Goal: Check status: Check status

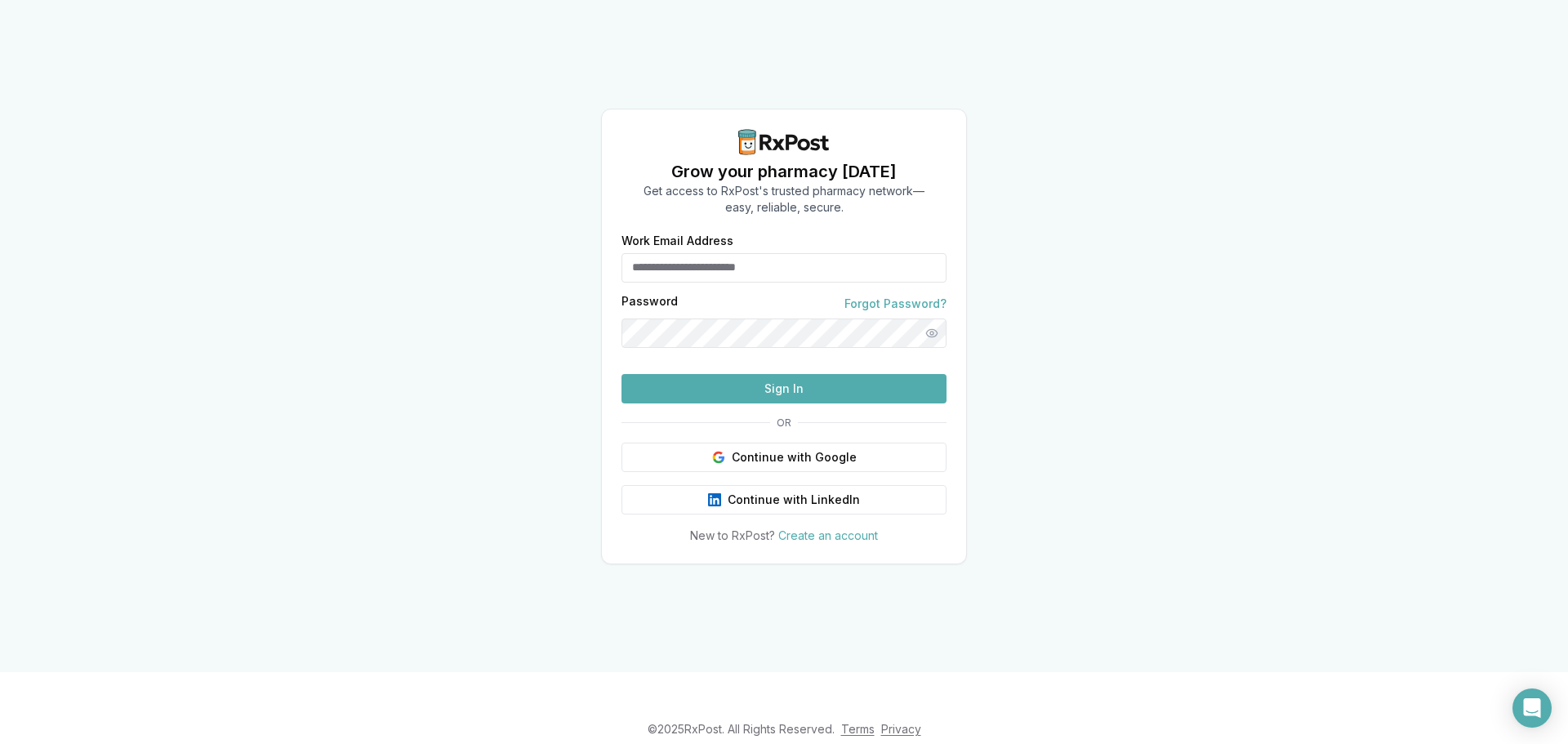
type input "**********"
click at [792, 403] on button "Sign In" at bounding box center [784, 389] width 325 height 30
click at [797, 403] on button "Sign In" at bounding box center [784, 389] width 325 height 30
click at [931, 403] on button "Sign In" at bounding box center [784, 389] width 325 height 30
click at [772, 403] on button "Sign In" at bounding box center [784, 389] width 325 height 30
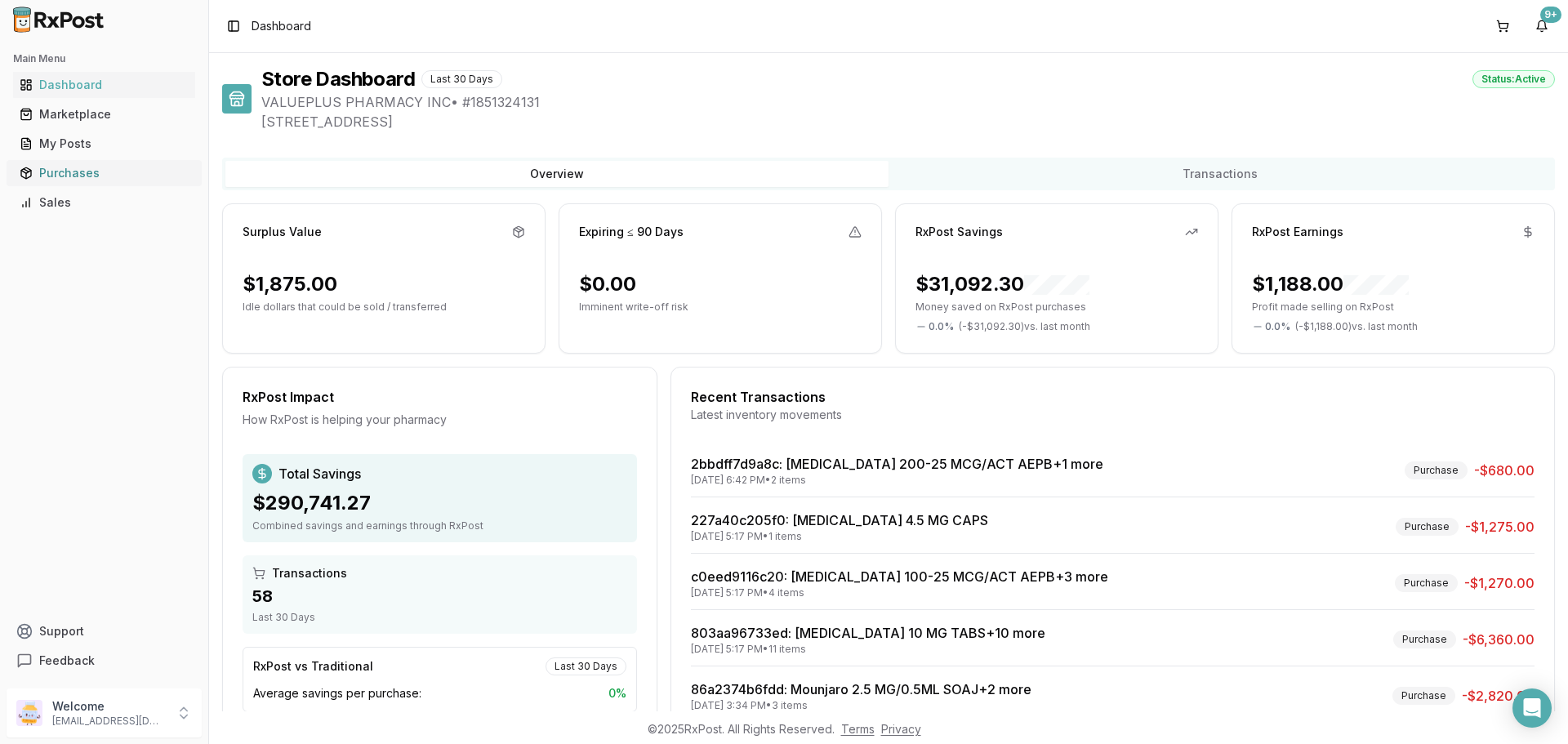
click at [81, 174] on div "Purchases" at bounding box center [104, 173] width 169 height 17
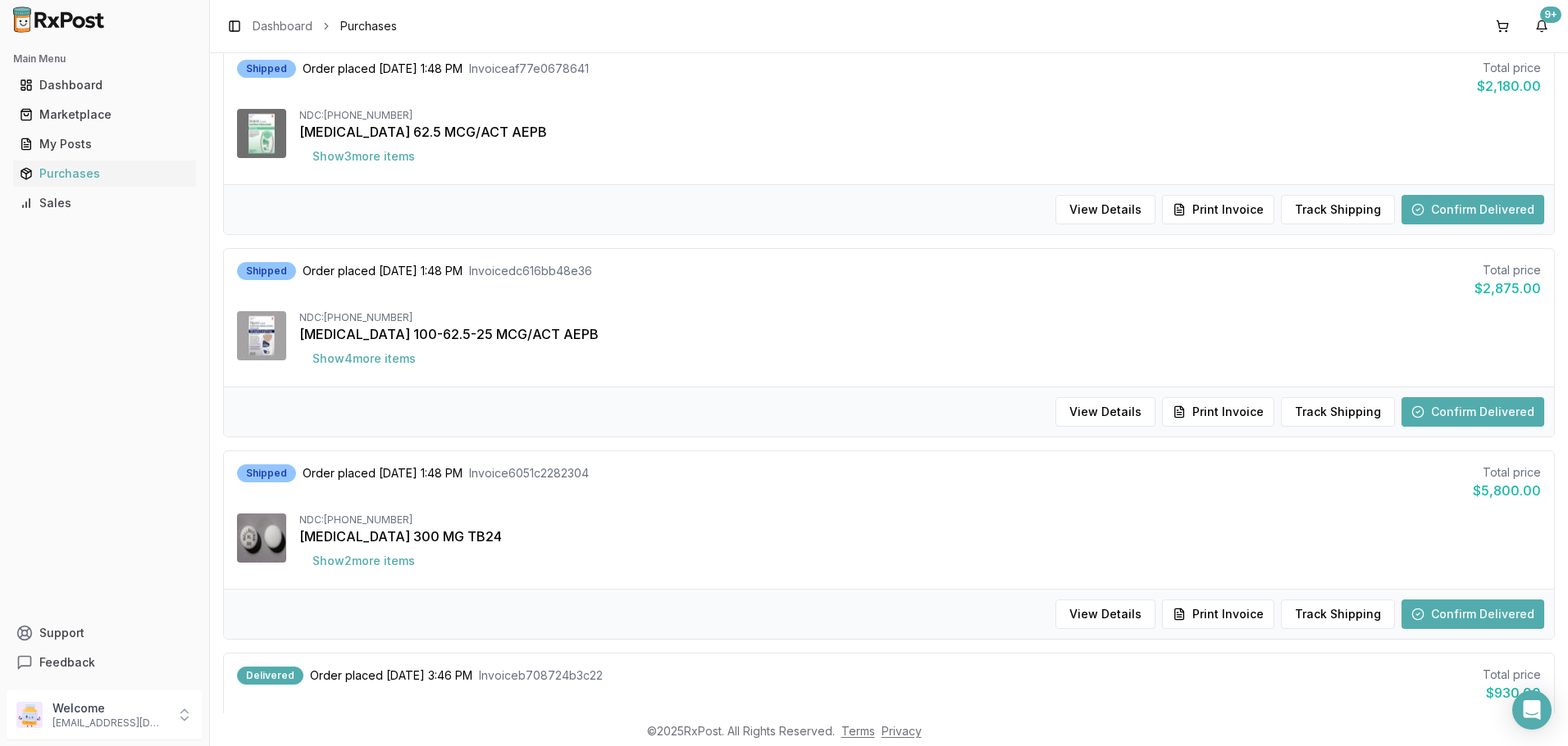
scroll to position [1393, 0]
click at [1469, 609] on button "Confirm Delivered" at bounding box center [1472, 614] width 142 height 30
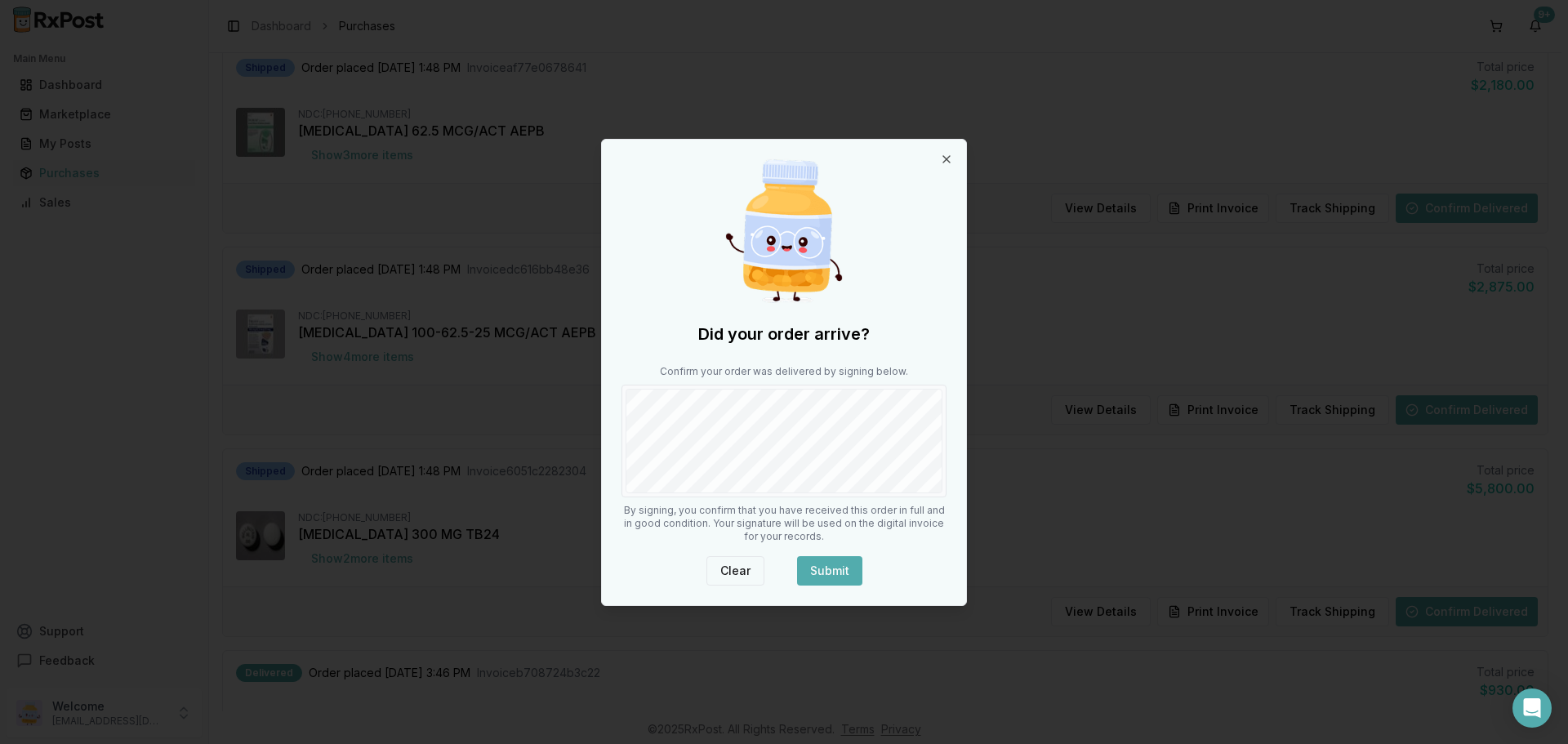
click at [738, 569] on button "Clear" at bounding box center [735, 571] width 58 height 30
click at [850, 561] on button "Submit" at bounding box center [829, 571] width 65 height 30
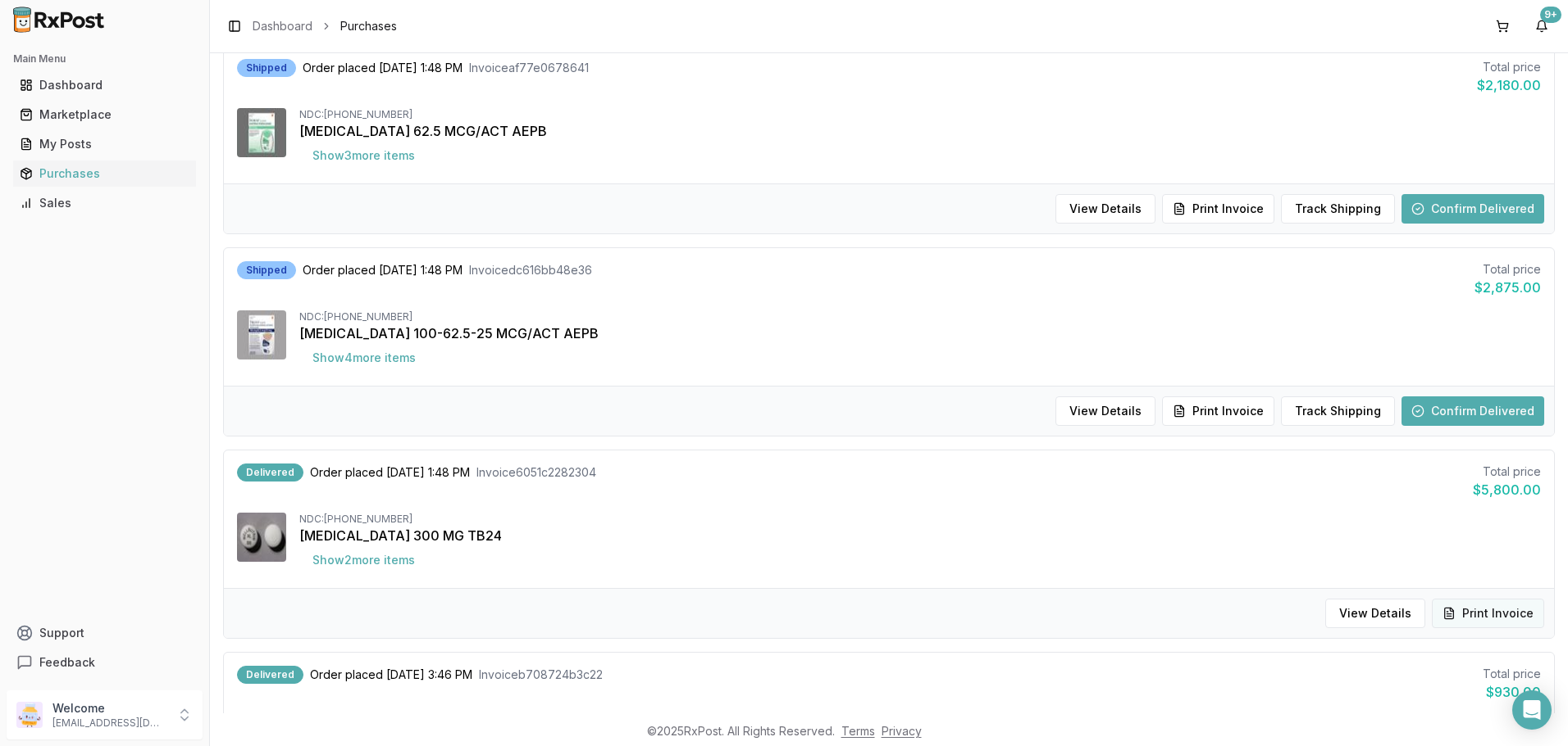
click at [1455, 613] on button "Print Invoice" at bounding box center [1488, 614] width 113 height 30
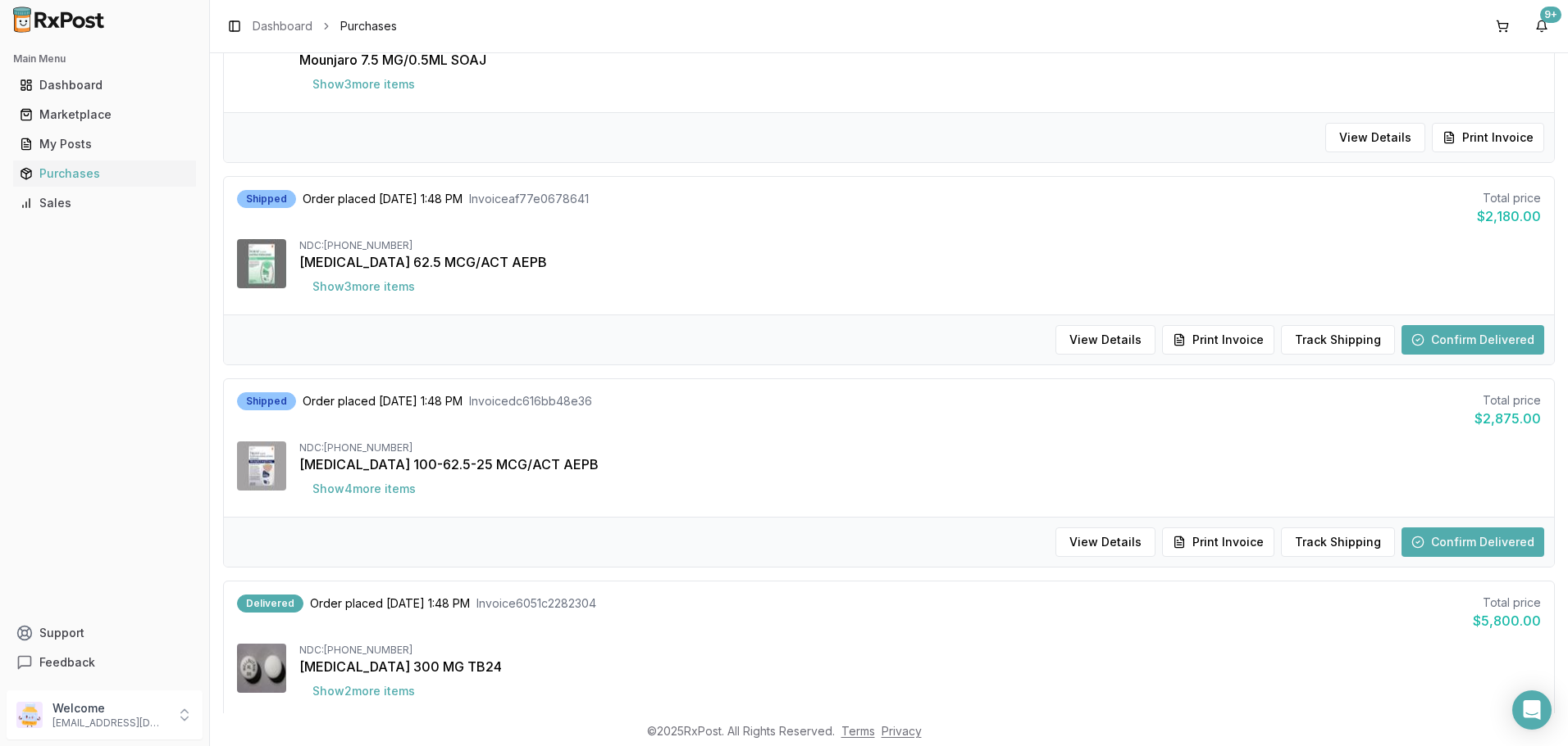
scroll to position [1016, 0]
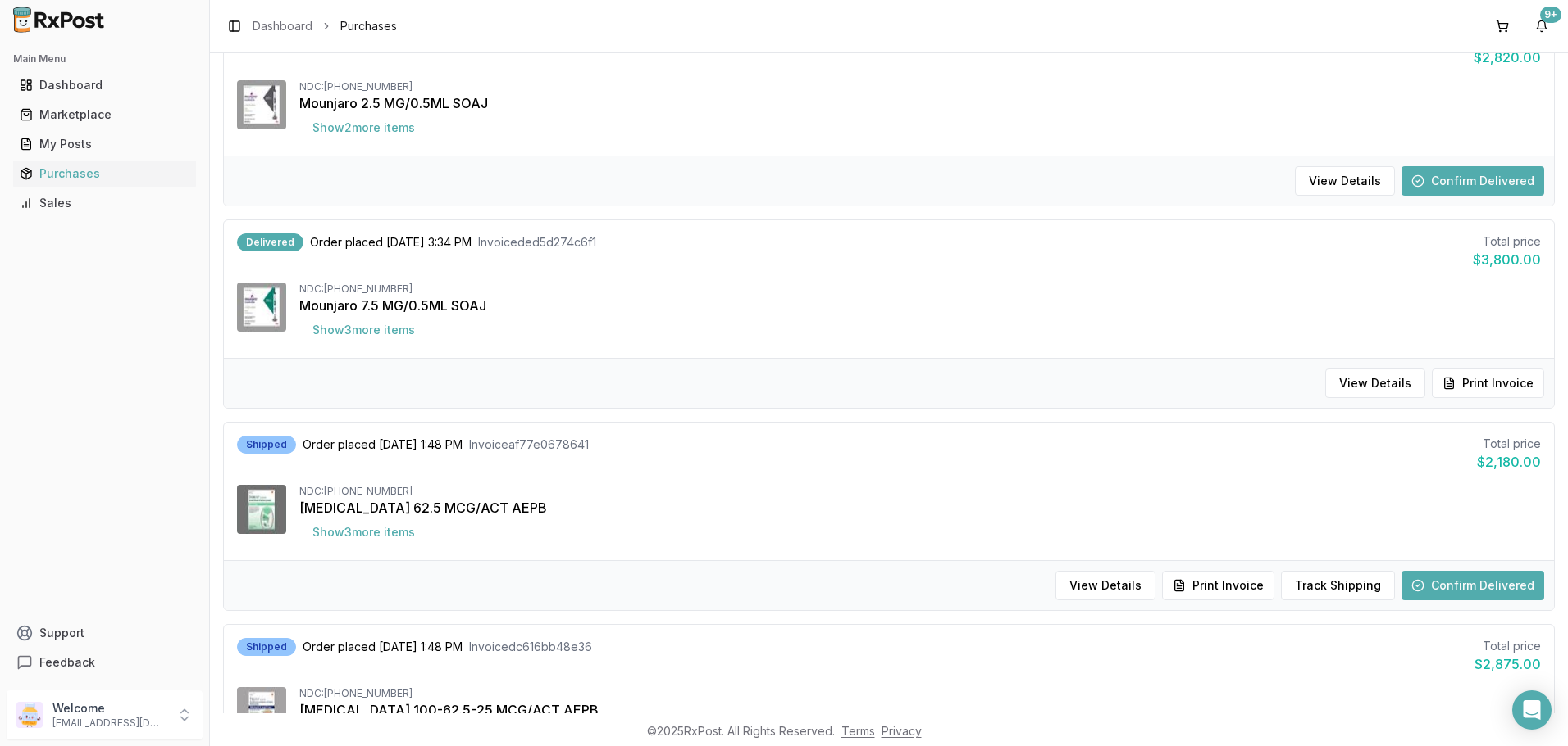
drag, startPoint x: 591, startPoint y: 319, endPoint x: 645, endPoint y: 331, distance: 55.3
click at [591, 319] on div "NDC: [PHONE_NUMBER] Mounjaro 7.5 MG/0.5ML SOAJ Show 3 more item s" at bounding box center [919, 313] width 1241 height 62
click at [1528, 396] on button "Print Invoice" at bounding box center [1488, 384] width 113 height 30
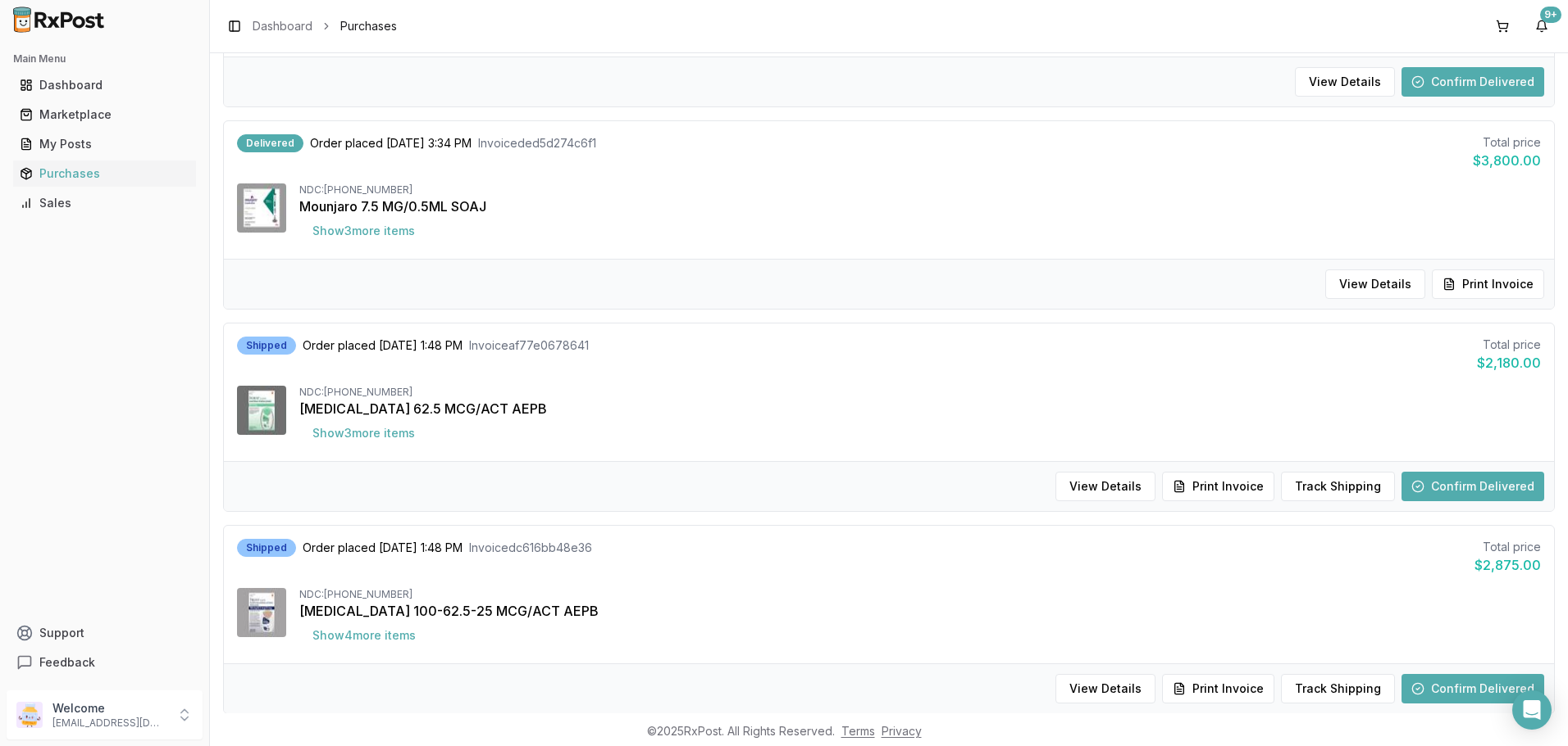
scroll to position [1180, 0]
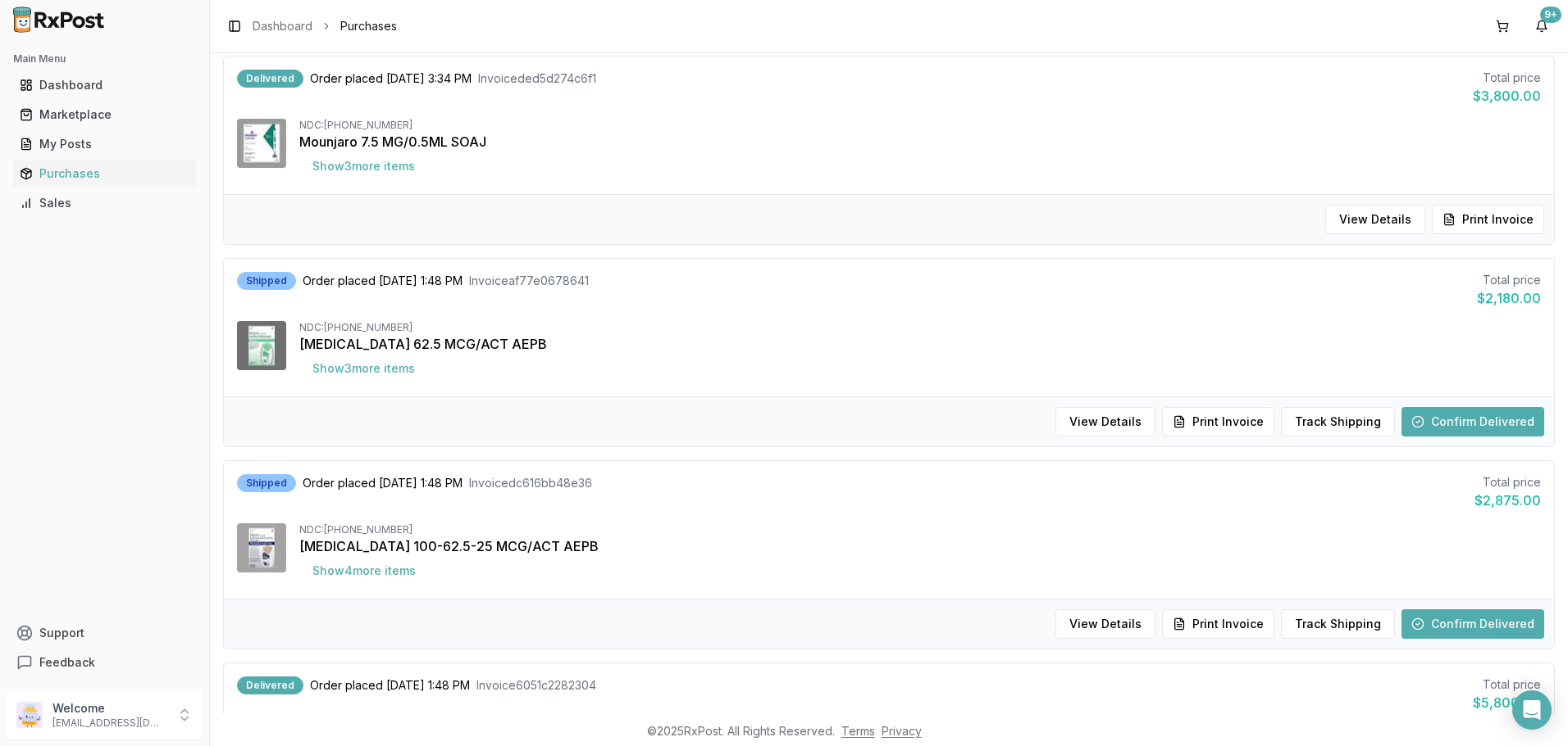
click at [1487, 613] on button "Confirm Delivered" at bounding box center [1472, 625] width 142 height 30
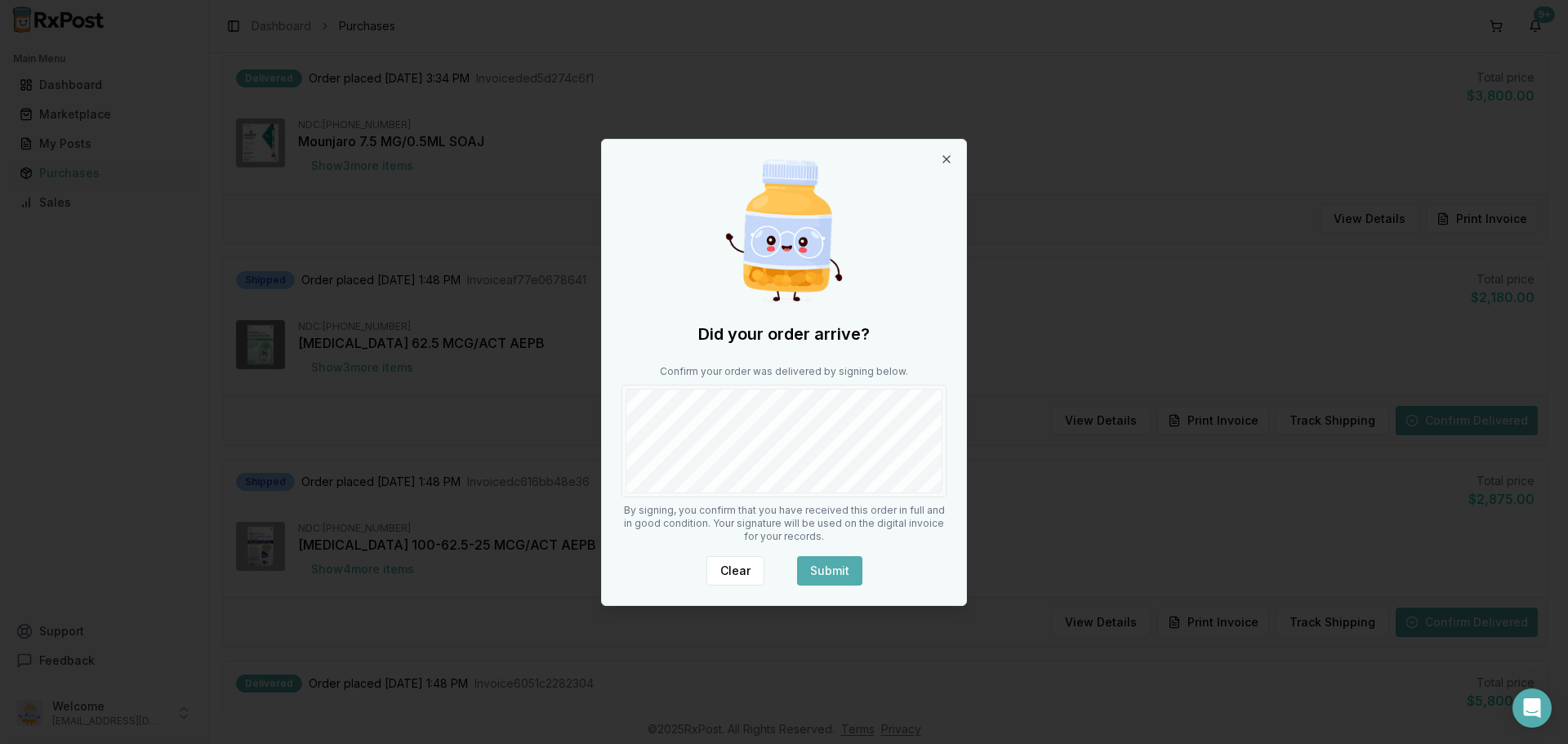
click at [826, 568] on button "Submit" at bounding box center [829, 571] width 65 height 30
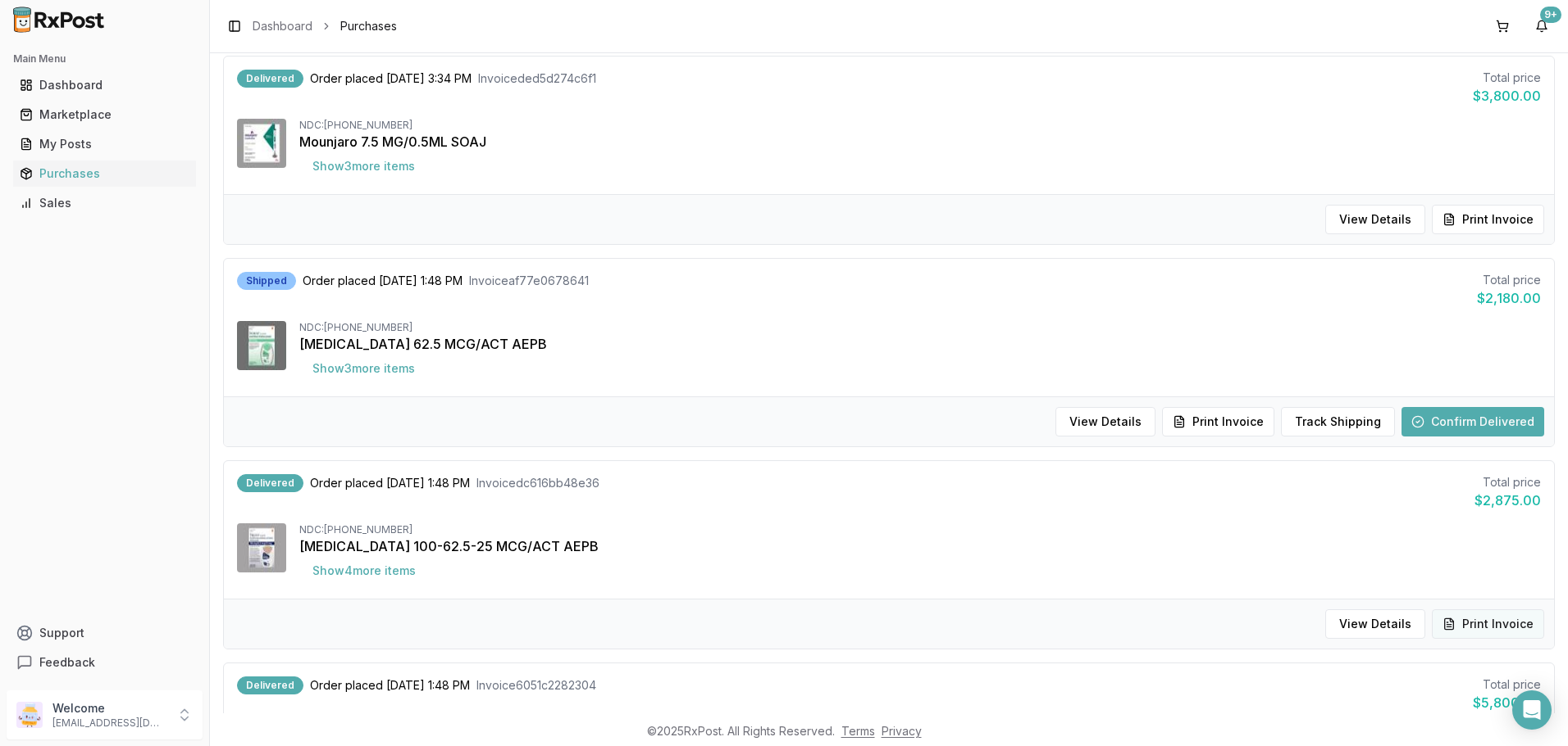
click at [1492, 631] on button "Print Invoice" at bounding box center [1488, 625] width 113 height 30
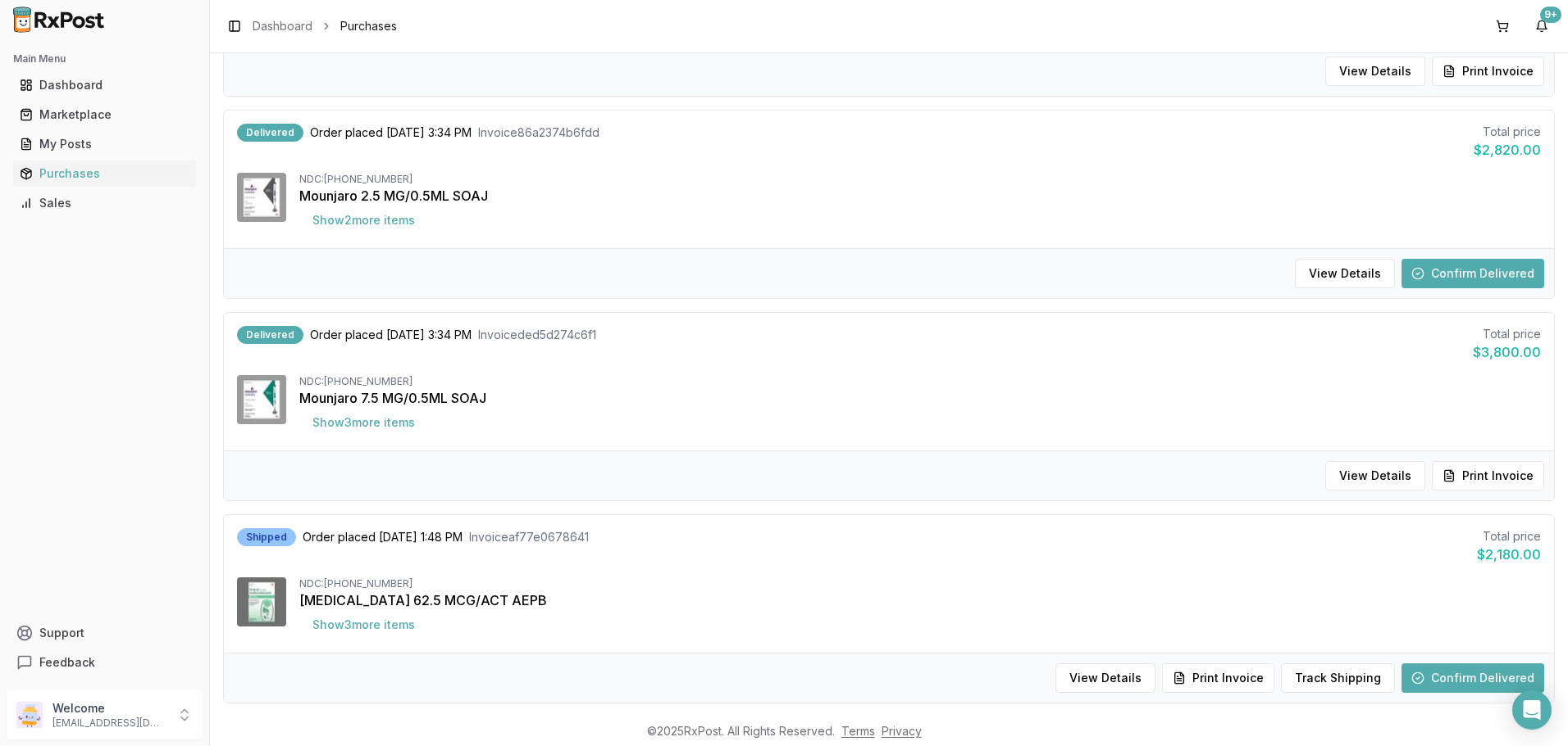
scroll to position [853, 0]
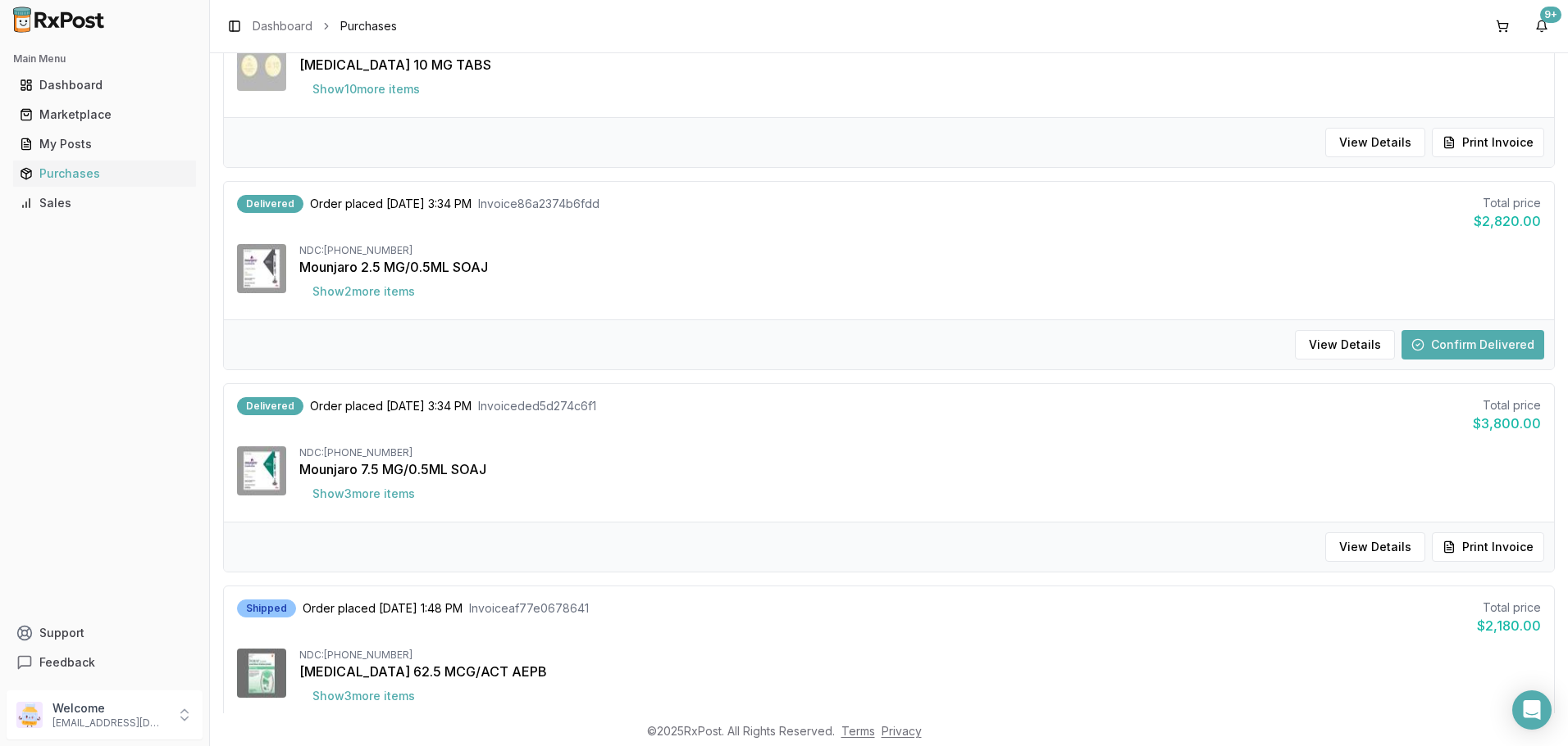
click at [1506, 340] on button "Confirm Delivered" at bounding box center [1472, 345] width 142 height 30
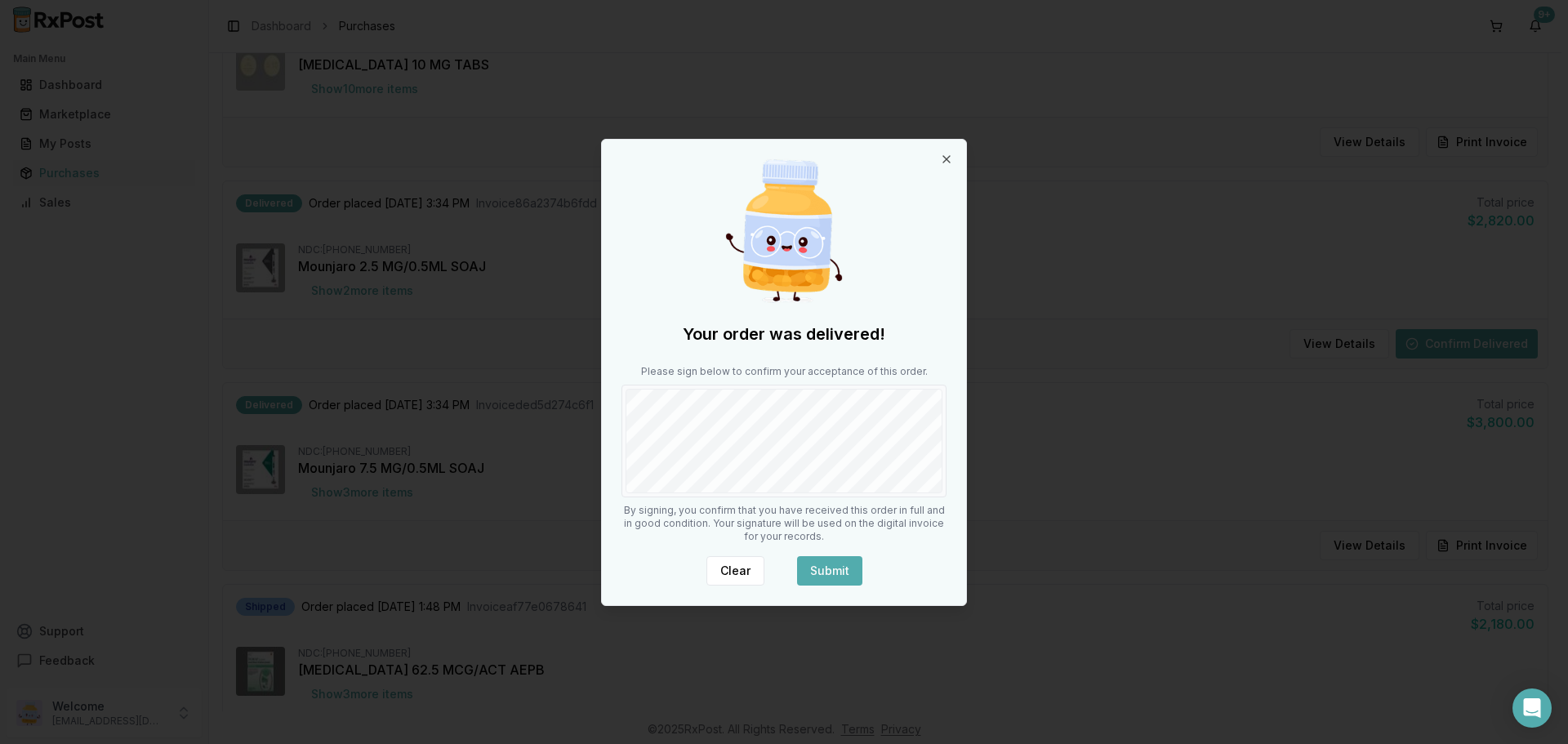
click at [849, 561] on button "Submit" at bounding box center [829, 571] width 65 height 30
click at [949, 157] on icon "button" at bounding box center [946, 158] width 13 height 13
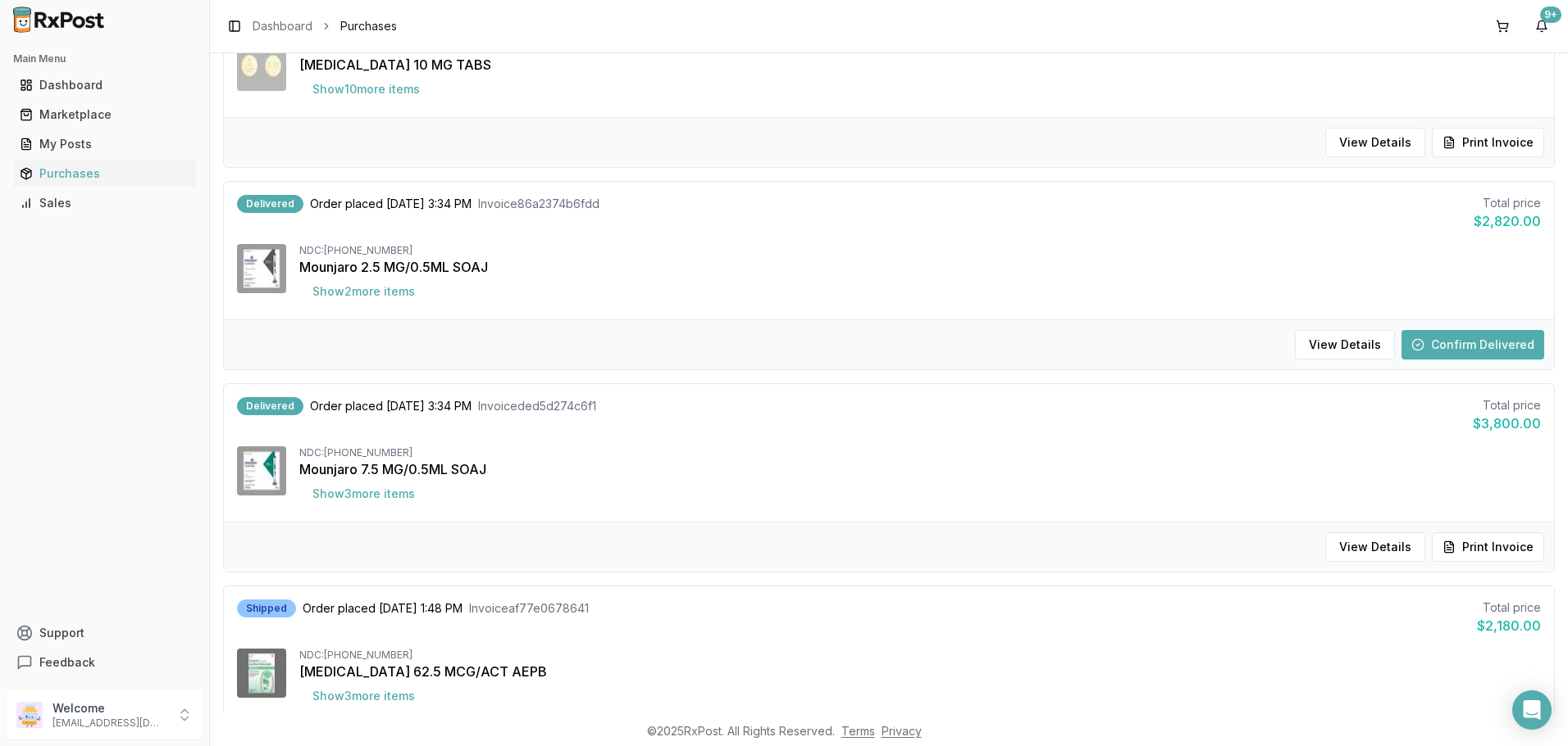
click at [1481, 350] on button "Confirm Delivered" at bounding box center [1472, 345] width 142 height 30
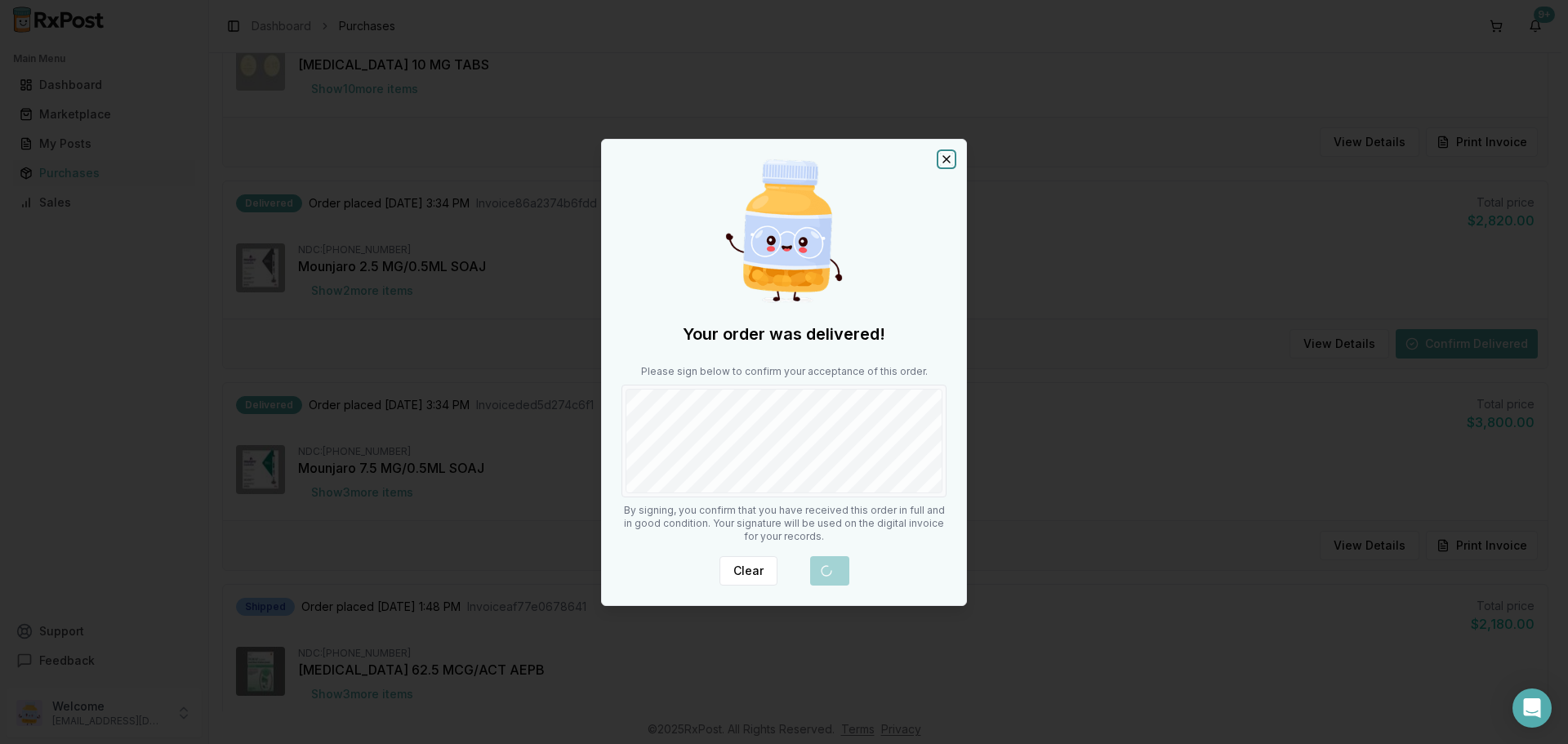
click at [941, 162] on icon "button" at bounding box center [946, 158] width 13 height 13
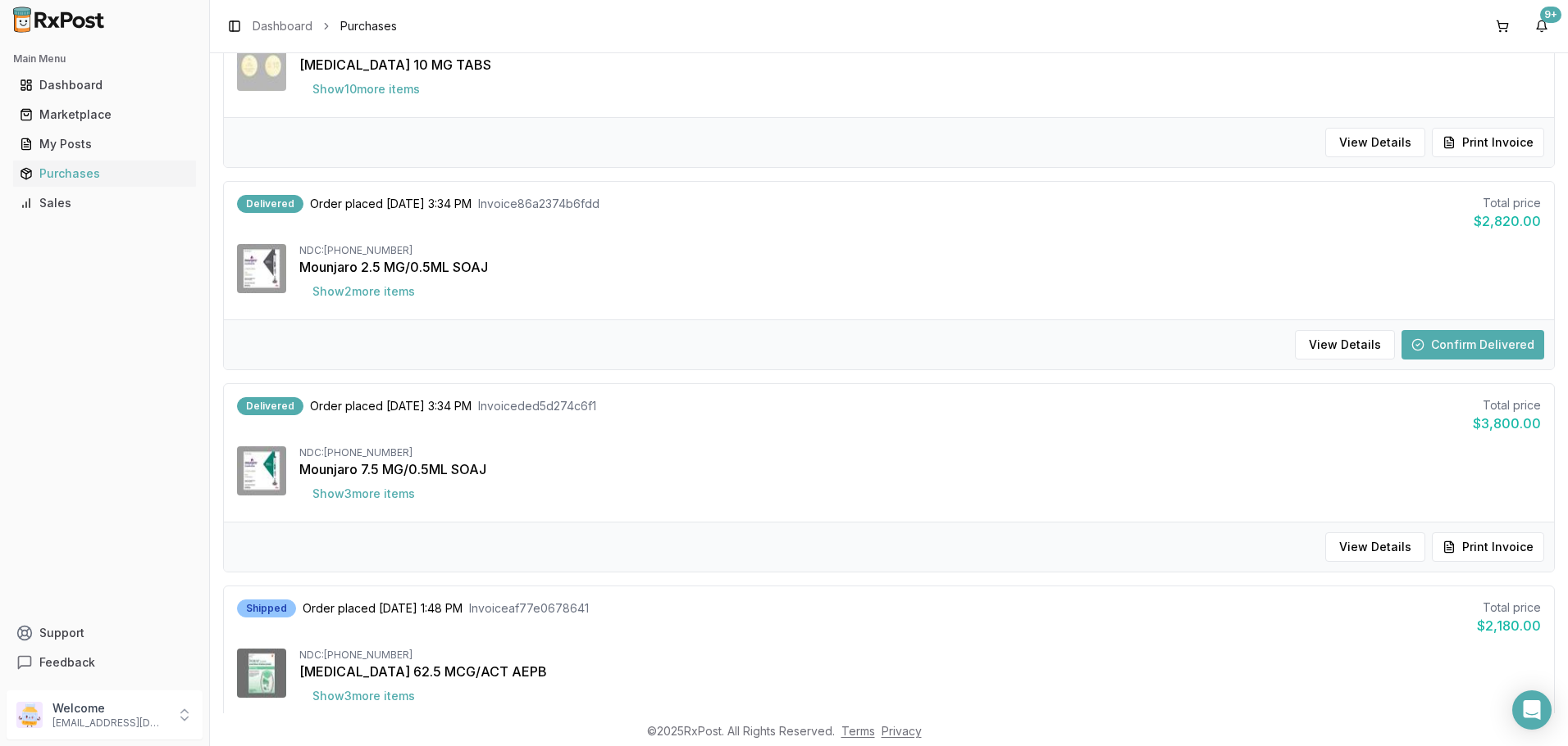
click at [1441, 345] on button "Confirm Delivered" at bounding box center [1472, 345] width 142 height 30
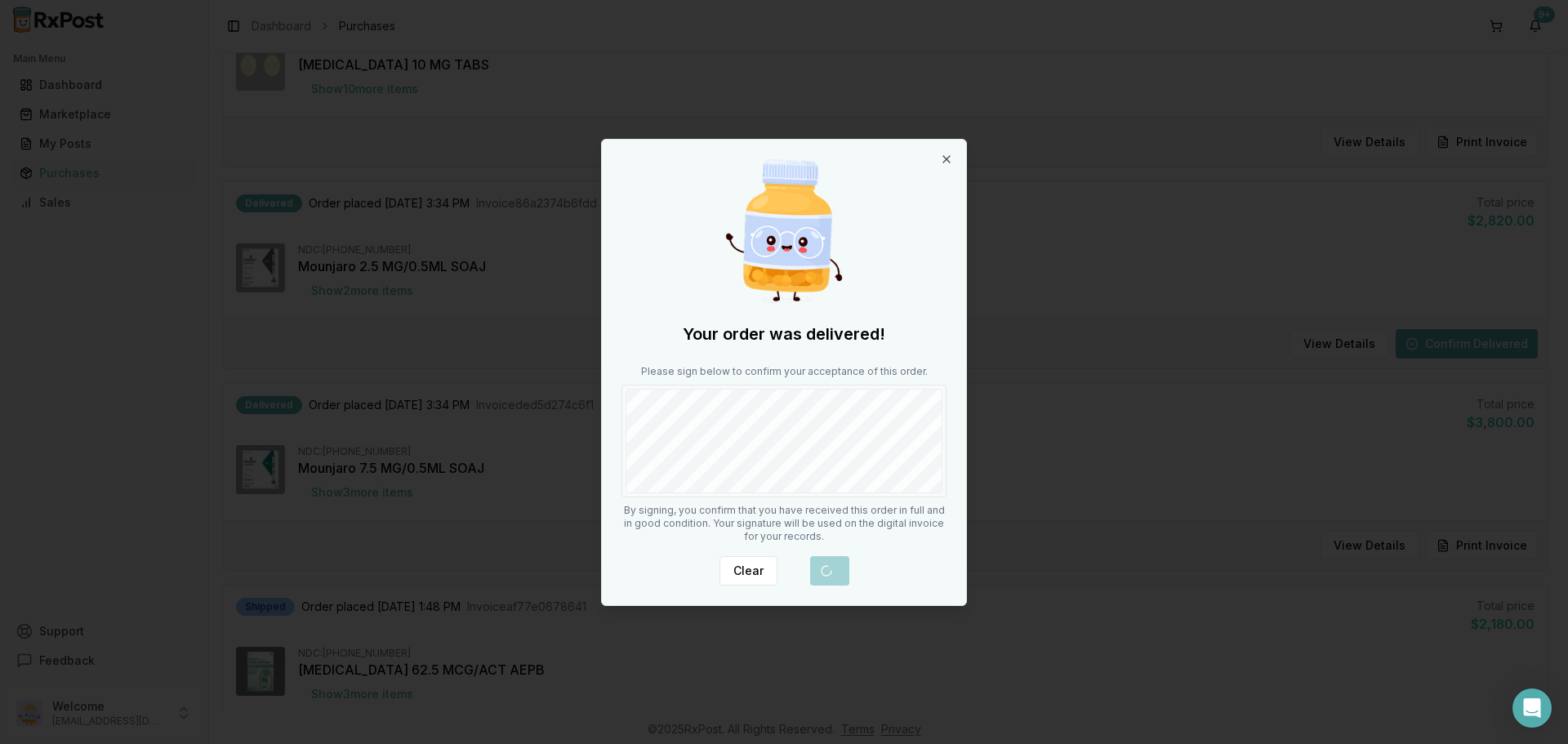
click at [935, 167] on div at bounding box center [784, 230] width 325 height 156
click at [943, 162] on icon "button" at bounding box center [946, 159] width 7 height 7
